Goal: Task Accomplishment & Management: Complete application form

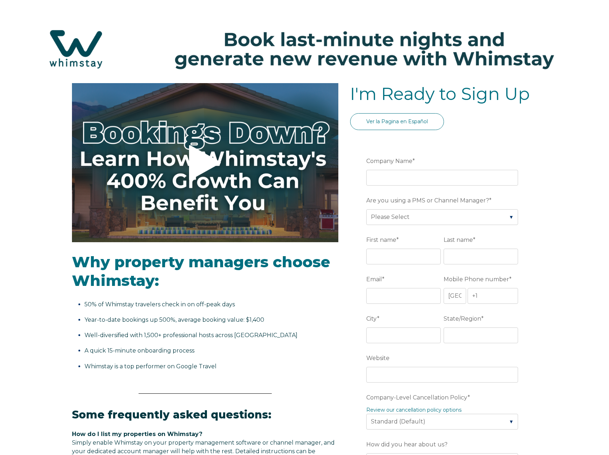
select select "US"
select select "Standard"
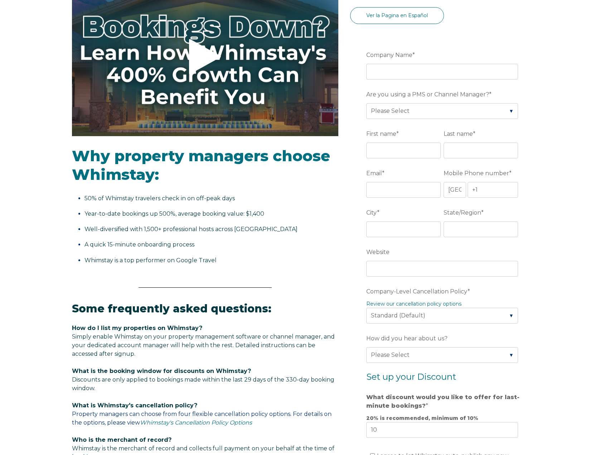
scroll to position [107, 0]
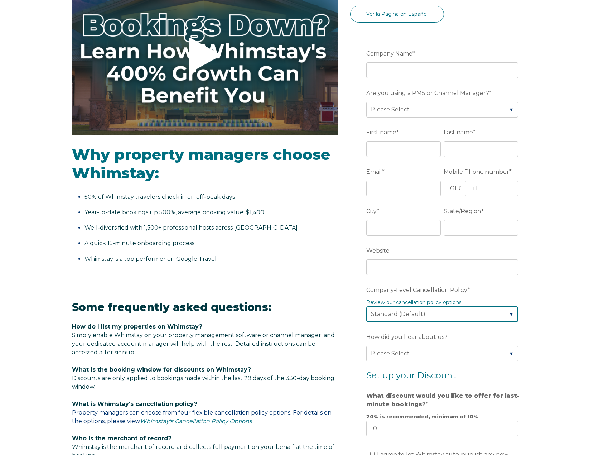
click at [509, 313] on select "Please Select Partial Standard (Default) Moderate Strict" at bounding box center [442, 314] width 152 height 16
click at [564, 315] on div "Video player - SSOB Pitch Vid Thumbnail - Click to play video Why property mana…" at bounding box center [304, 317] width 609 height 682
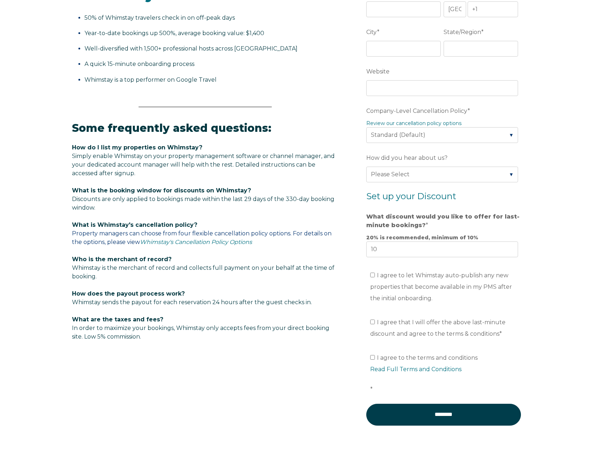
scroll to position [36, 0]
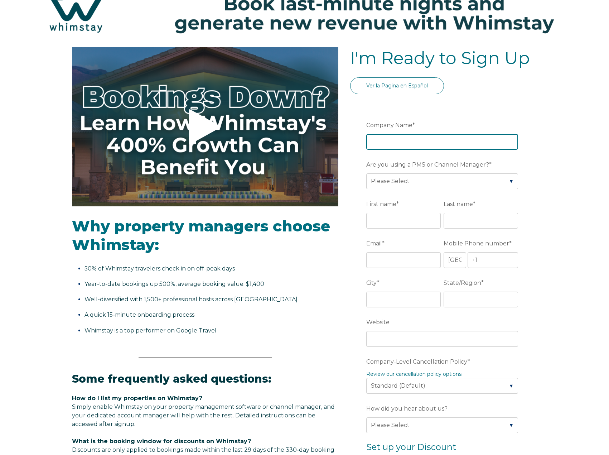
click at [436, 140] on input "Company Name *" at bounding box center [442, 142] width 152 height 16
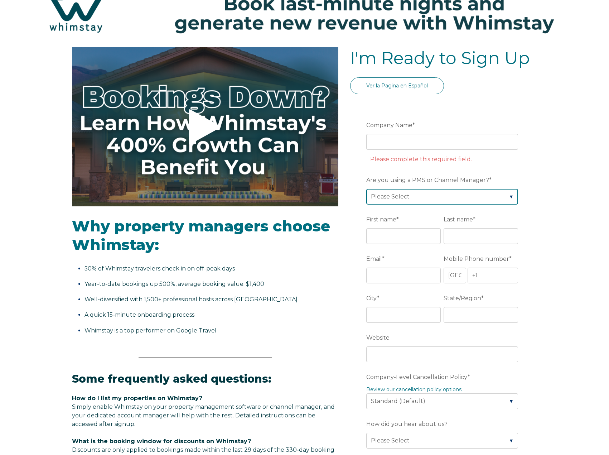
click at [509, 181] on div "Are you using a PMS or Channel Manager? * Please Select Barefoot BookingPal Boo…" at bounding box center [443, 189] width 155 height 31
select select "Not Listed"
click at [366, 189] on select "Please Select Barefoot BookingPal Boost Brightside CiiRUS Escapia Guesty Hostaw…" at bounding box center [442, 197] width 152 height 16
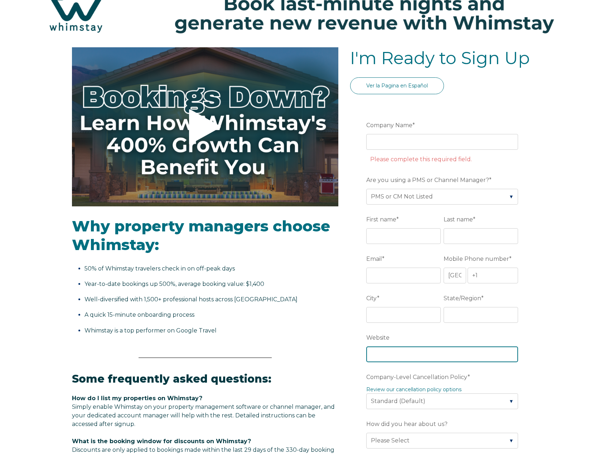
click at [411, 352] on input "Website" at bounding box center [442, 354] width 152 height 16
paste input "https://www.vrbo.com/1309975?chkin=2025-09-17&chkout=2025-09-19&d1=2025-09-17&d…"
type input "https://www.vrbo.com/1309975?chkin=2025-09-17&chkout=2025-09-19&d1=2025-09-17&d…"
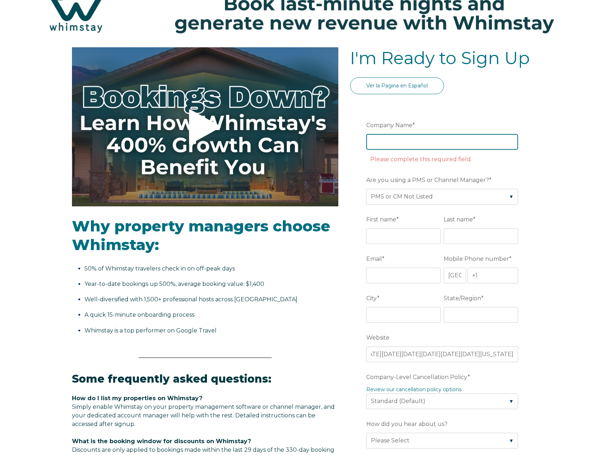
scroll to position [0, 0]
click at [414, 139] on input "Company Name *" at bounding box center [442, 142] width 152 height 16
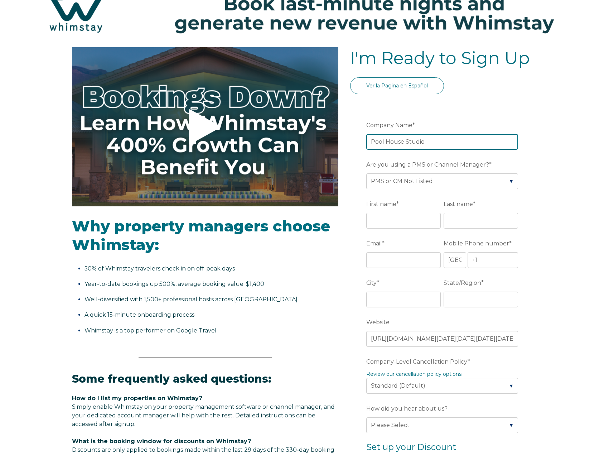
type input "Pool House Studio"
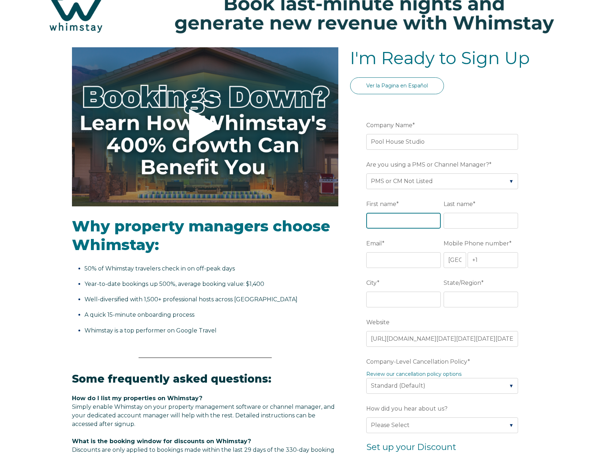
click at [408, 224] on input "First name *" at bounding box center [403, 221] width 74 height 16
type input "Al"
click at [452, 221] on input "Last name *" at bounding box center [481, 221] width 74 height 16
type input "[PERSON_NAME]"
click at [416, 260] on input "Email *" at bounding box center [403, 260] width 74 height 16
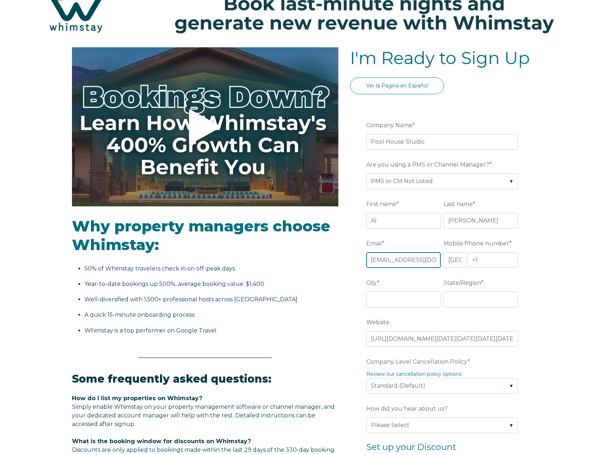
type input "[EMAIL_ADDRESS][DOMAIN_NAME]"
click at [494, 260] on input "+1" at bounding box center [493, 260] width 51 height 16
type input "+1 504-401-3061"
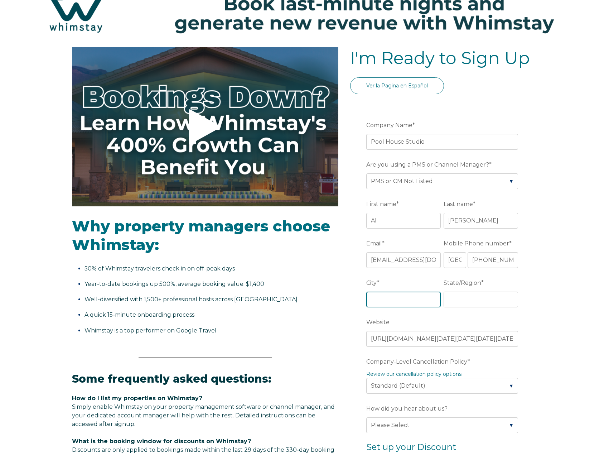
click at [418, 298] on input "City *" at bounding box center [403, 299] width 74 height 16
type input "New Orleans"
click at [468, 301] on input "State/Region *" at bounding box center [481, 299] width 74 height 16
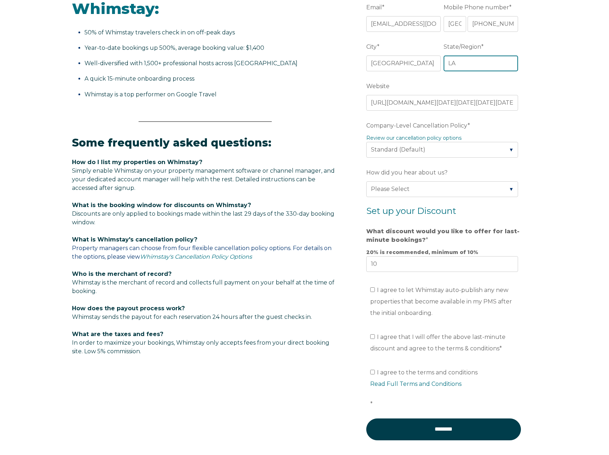
scroll to position [286, 0]
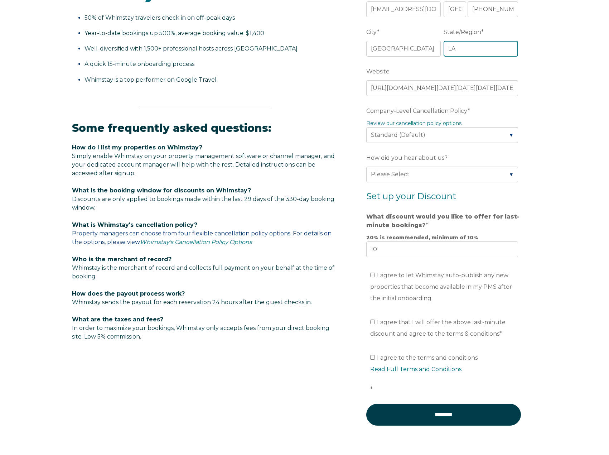
type input "LA"
click at [373, 275] on input "I agree to let Whimstay auto-publish any new properties that become available i…" at bounding box center [372, 274] width 5 height 5
checkbox input "true"
click at [369, 321] on ul "I agree that I will offer the above last-minute discount and agree to the terms…" at bounding box center [442, 327] width 152 height 23
click at [372, 321] on input "I agree that I will offer the above last-minute discount and agree to the terms…" at bounding box center [372, 321] width 5 height 5
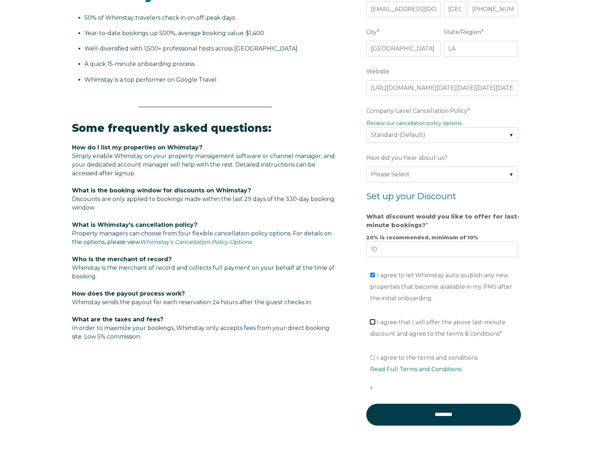
checkbox input "true"
click at [372, 358] on input "I agree to the terms and conditions Read Full Terms and Conditions *" at bounding box center [372, 357] width 5 height 5
checkbox input "true"
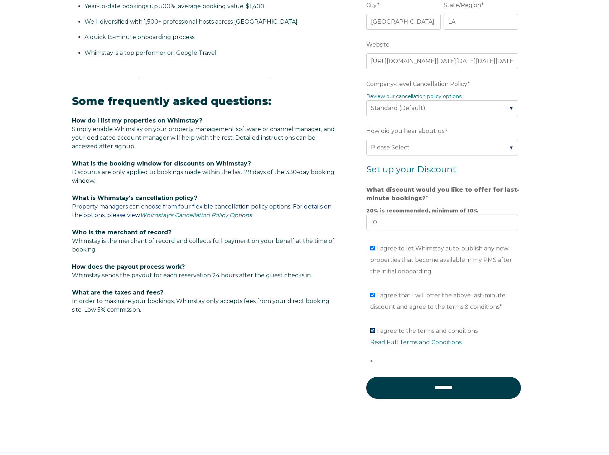
scroll to position [353, 0]
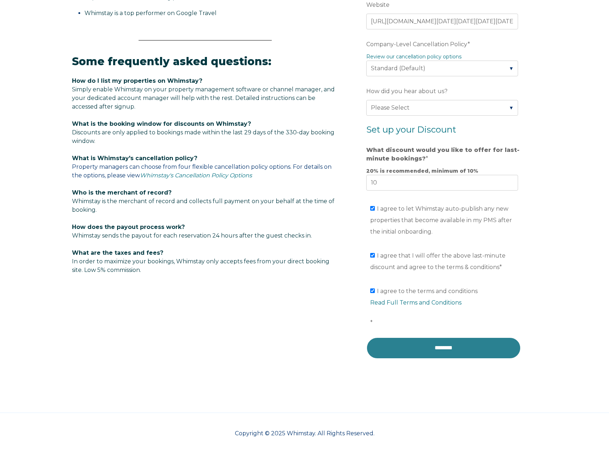
click at [474, 348] on input "********" at bounding box center [443, 347] width 155 height 21
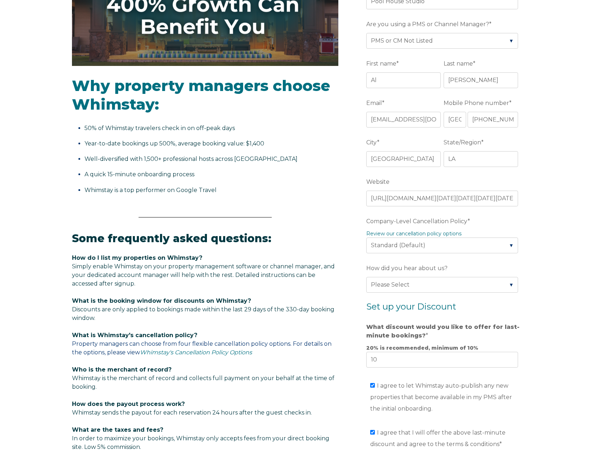
scroll to position [174, 0]
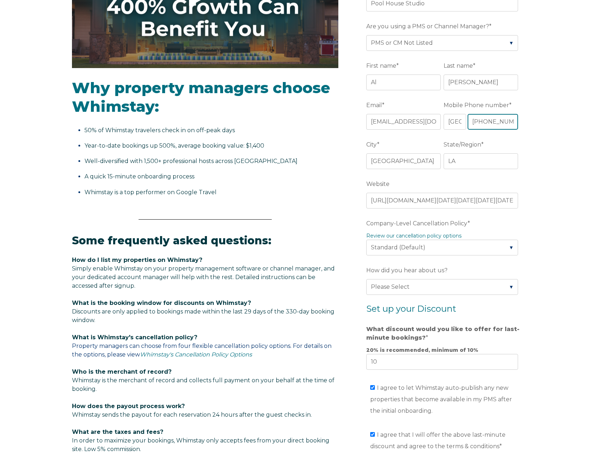
click at [493, 121] on input "+1 504-401-3061" at bounding box center [493, 122] width 51 height 16
click at [503, 120] on input "+1 504401-3061" at bounding box center [493, 122] width 51 height 16
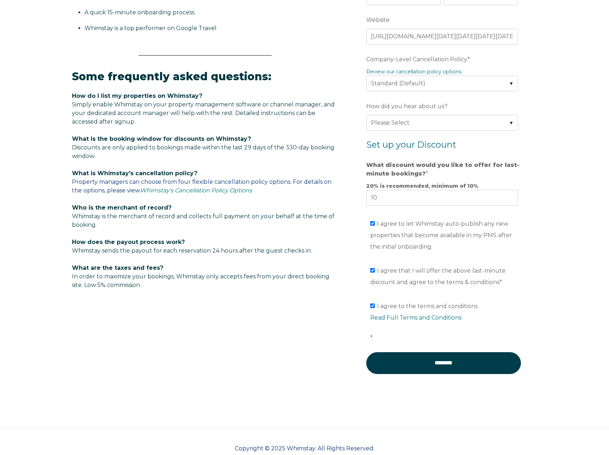
scroll to position [353, 0]
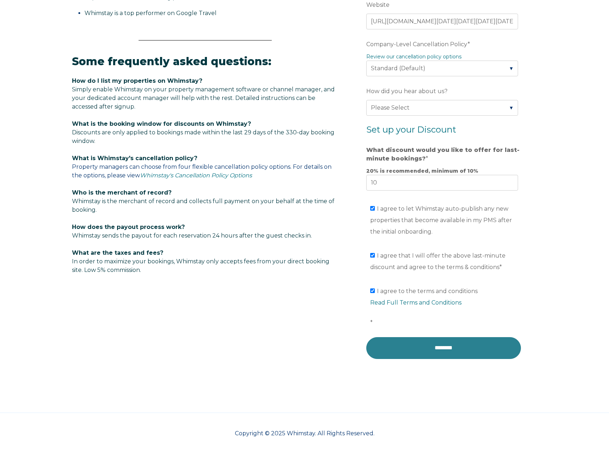
type input "[PHONE_NUMBER]"
click at [453, 348] on input "********" at bounding box center [443, 347] width 155 height 21
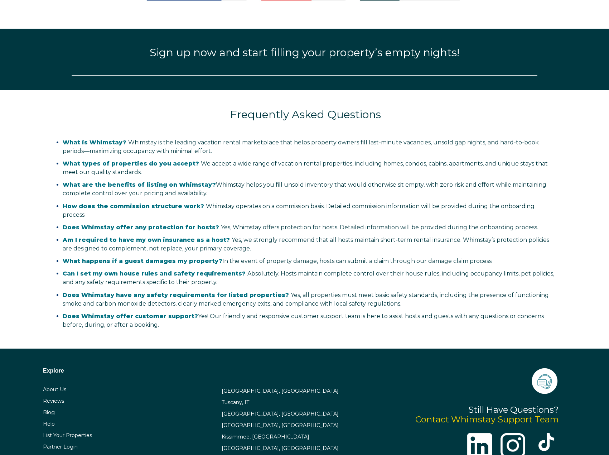
scroll to position [946, 0]
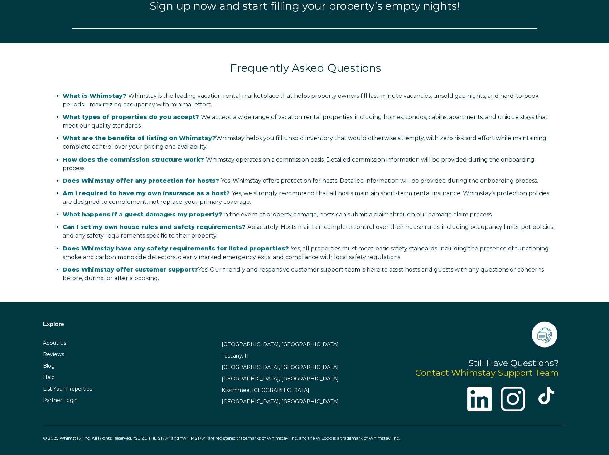
select select "US"
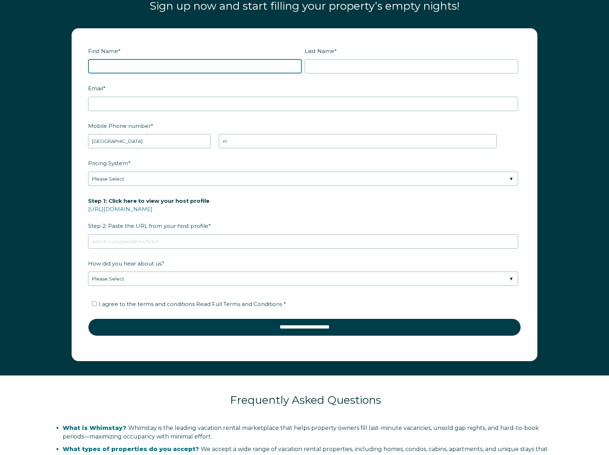
click at [159, 65] on input "First Name *" at bounding box center [195, 66] width 214 height 14
type input "a"
type input "Al"
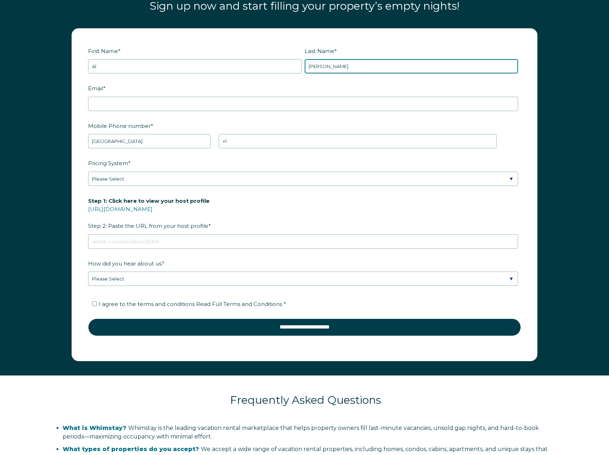
type input "[PERSON_NAME]"
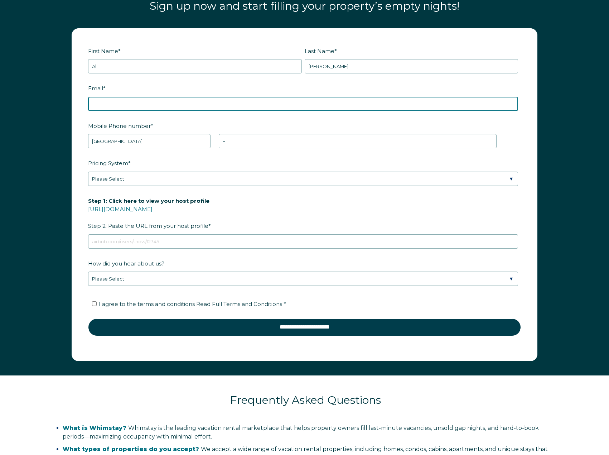
click at [144, 106] on input "Email *" at bounding box center [303, 104] width 430 height 14
type input "[EMAIL_ADDRESS][DOMAIN_NAME]"
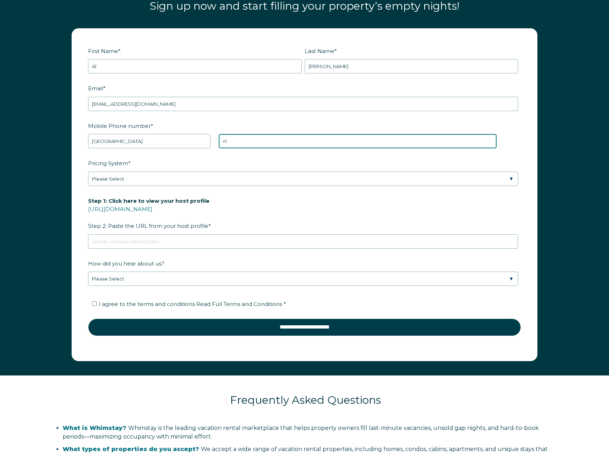
click at [243, 143] on input "+1" at bounding box center [358, 141] width 278 height 14
type input "[PHONE_NUMBER]"
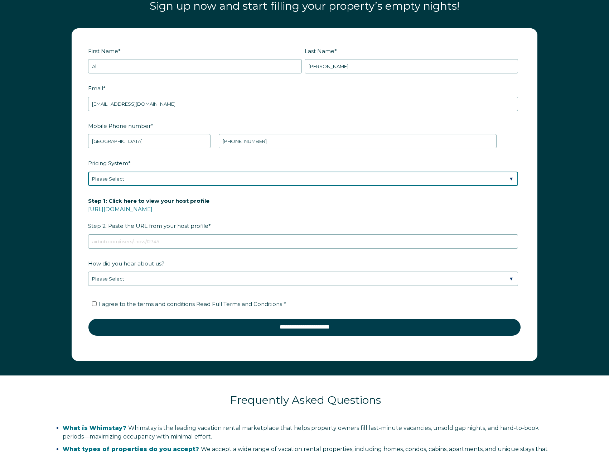
click at [509, 176] on select "Please Select Manual Airbnb Smart Pricing PriceLabs Wheelhouse Beyond Pricing 3…" at bounding box center [303, 178] width 430 height 14
select select "Manual"
click at [88, 171] on select "Please Select Manual Airbnb Smart Pricing PriceLabs Wheelhouse Beyond Pricing 3…" at bounding box center [303, 178] width 430 height 14
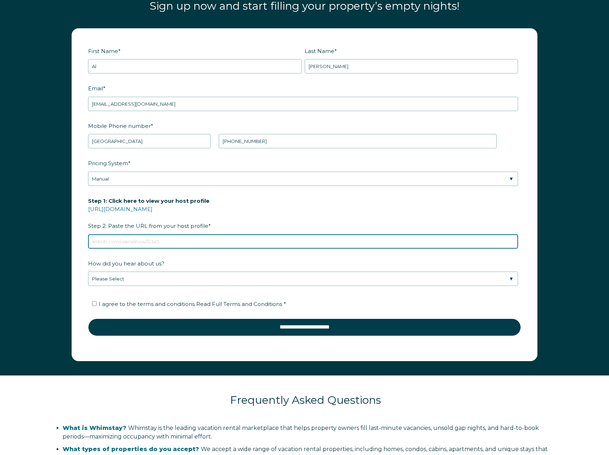
click at [124, 242] on input "Step 1: Click here to view your host profile https://www.airbnb.com/users/show/…" at bounding box center [303, 241] width 430 height 14
paste input "https://www.vrbo.com/1309975?chkin=2025-09-17&chkout=2025-09-19&d1=2025-09-17&d…"
type input "https://www.vrbo.com/1309975?chkin=2025-09-17&chkout=2025-09-19&d1=2025-09-17&d…"
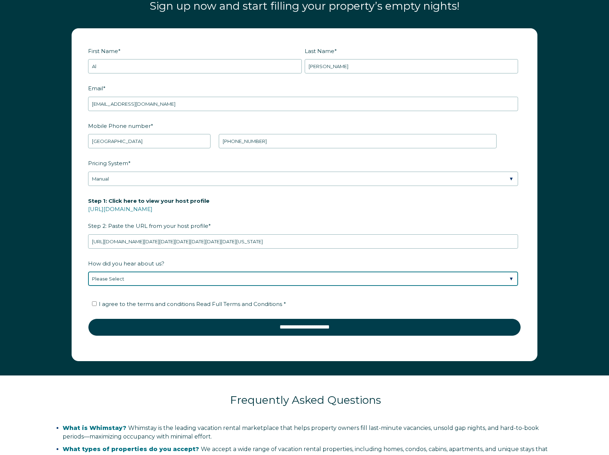
scroll to position [0, 0]
click at [511, 279] on select "Please Select Found Whimstay through a Google search Direct outreach from a Whi…" at bounding box center [303, 278] width 430 height 14
select select "Google Search"
click at [88, 271] on select "Please Select Found Whimstay through a Google search Direct outreach from a Whi…" at bounding box center [303, 278] width 430 height 14
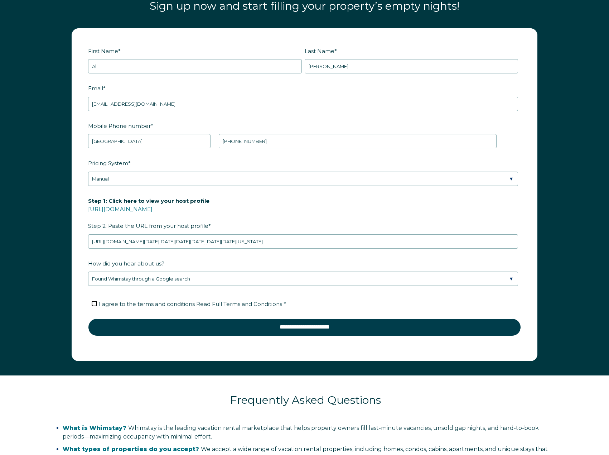
click at [93, 303] on input "I agree to the terms and conditions Read Full Terms and Conditions *" at bounding box center [94, 303] width 5 height 5
checkbox input "true"
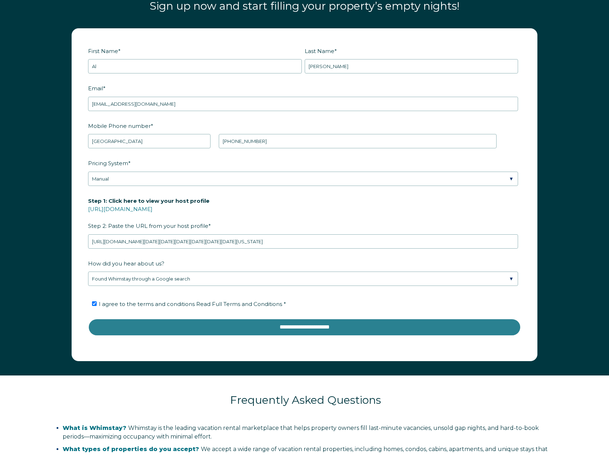
click at [295, 329] on input "**********" at bounding box center [304, 326] width 433 height 17
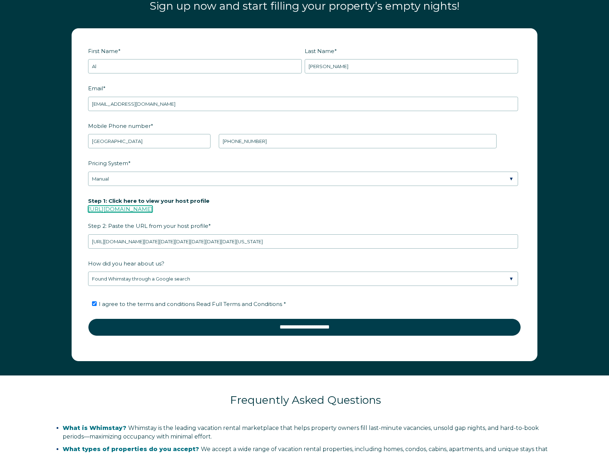
click at [153, 208] on link "https://www.airbnb.com/users/show/" at bounding box center [120, 208] width 64 height 7
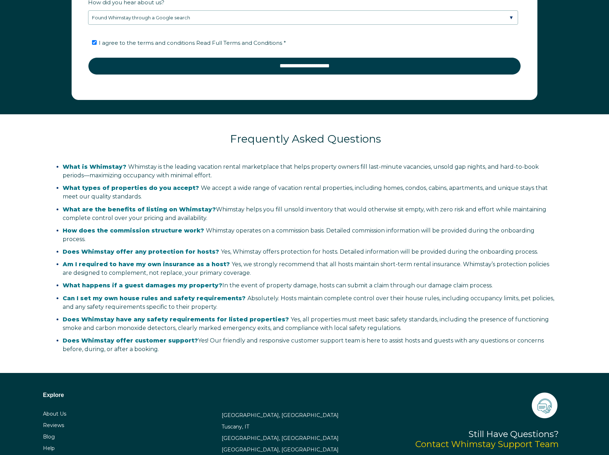
scroll to position [1271, 0]
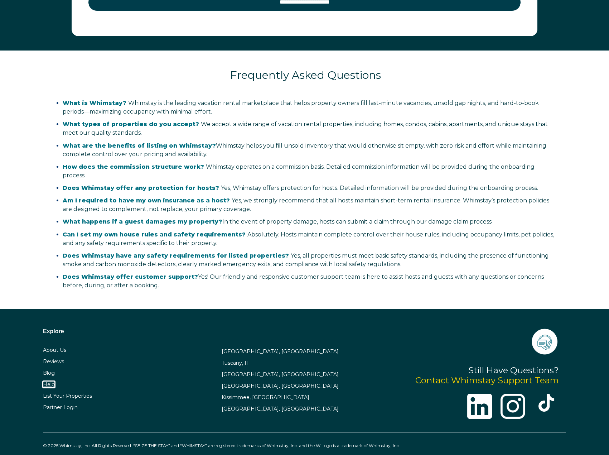
click at [52, 381] on link "Help" at bounding box center [49, 384] width 12 height 6
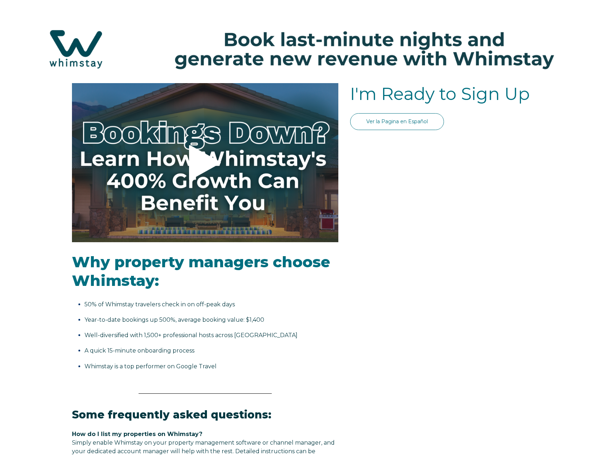
scroll to position [353, 0]
